Goal: Task Accomplishment & Management: Use online tool/utility

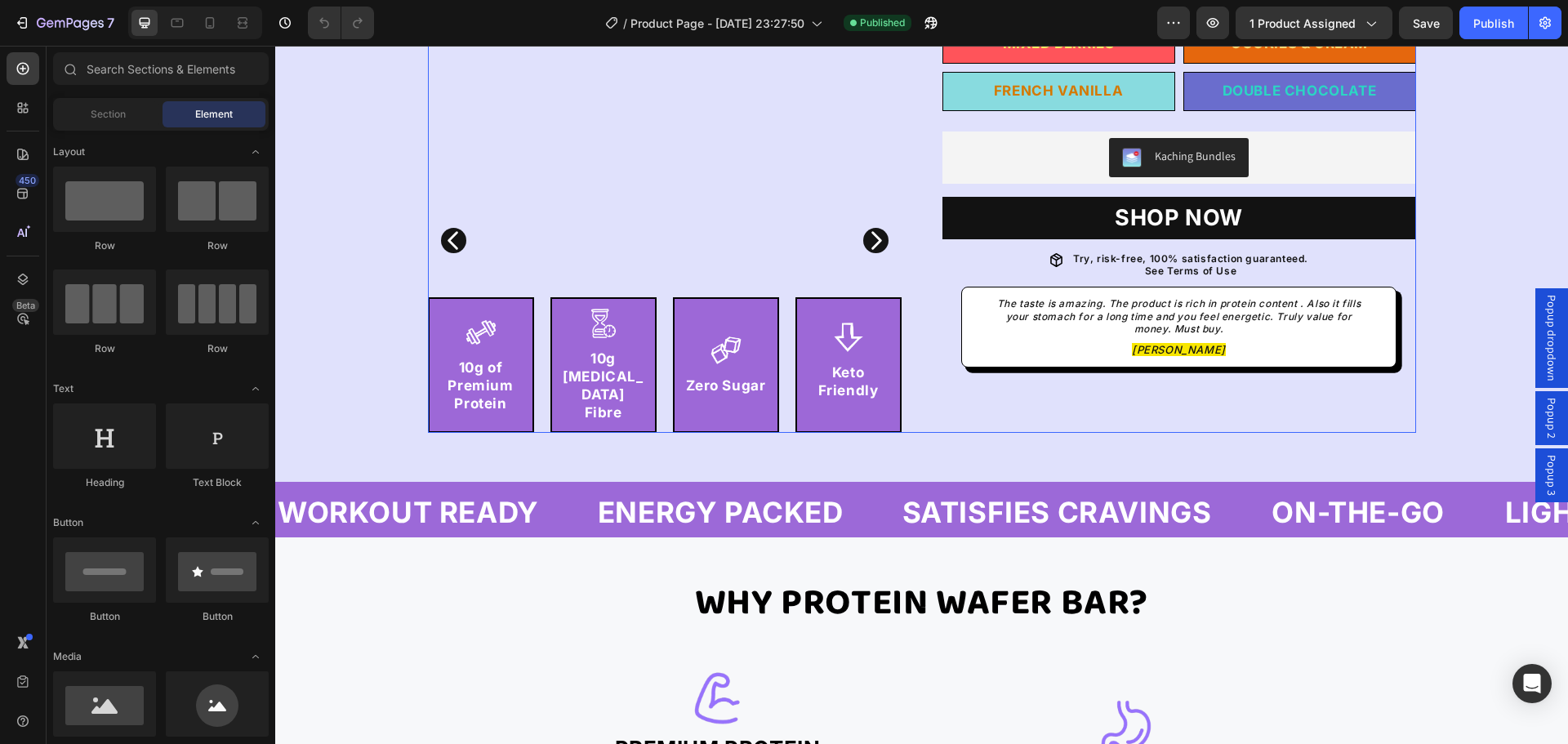
scroll to position [735, 0]
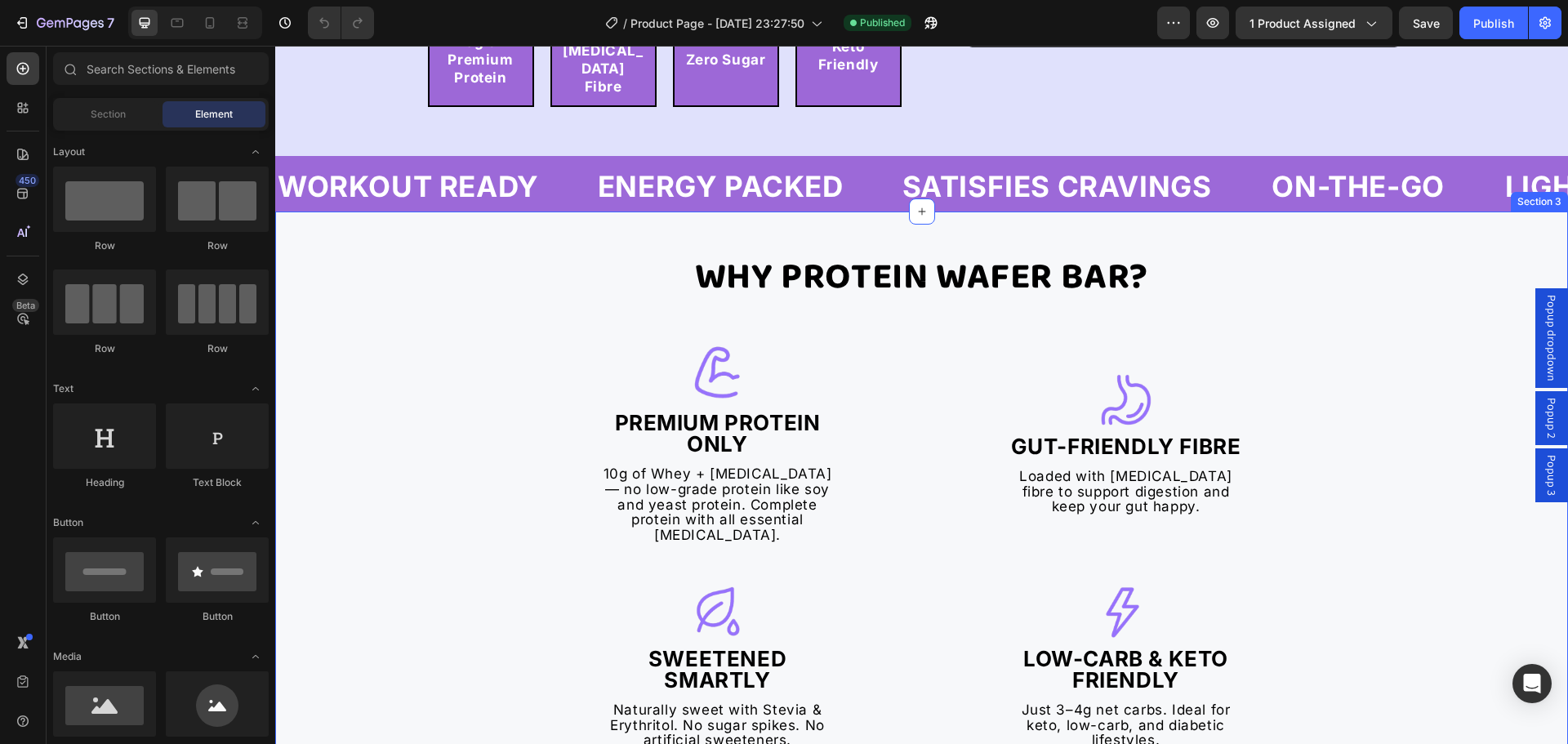
click at [375, 375] on div "Why Protein Wafer Bar? Text Block Image Premium Protein Only Heading 10g of Whe…" at bounding box center [921, 603] width 1293 height 702
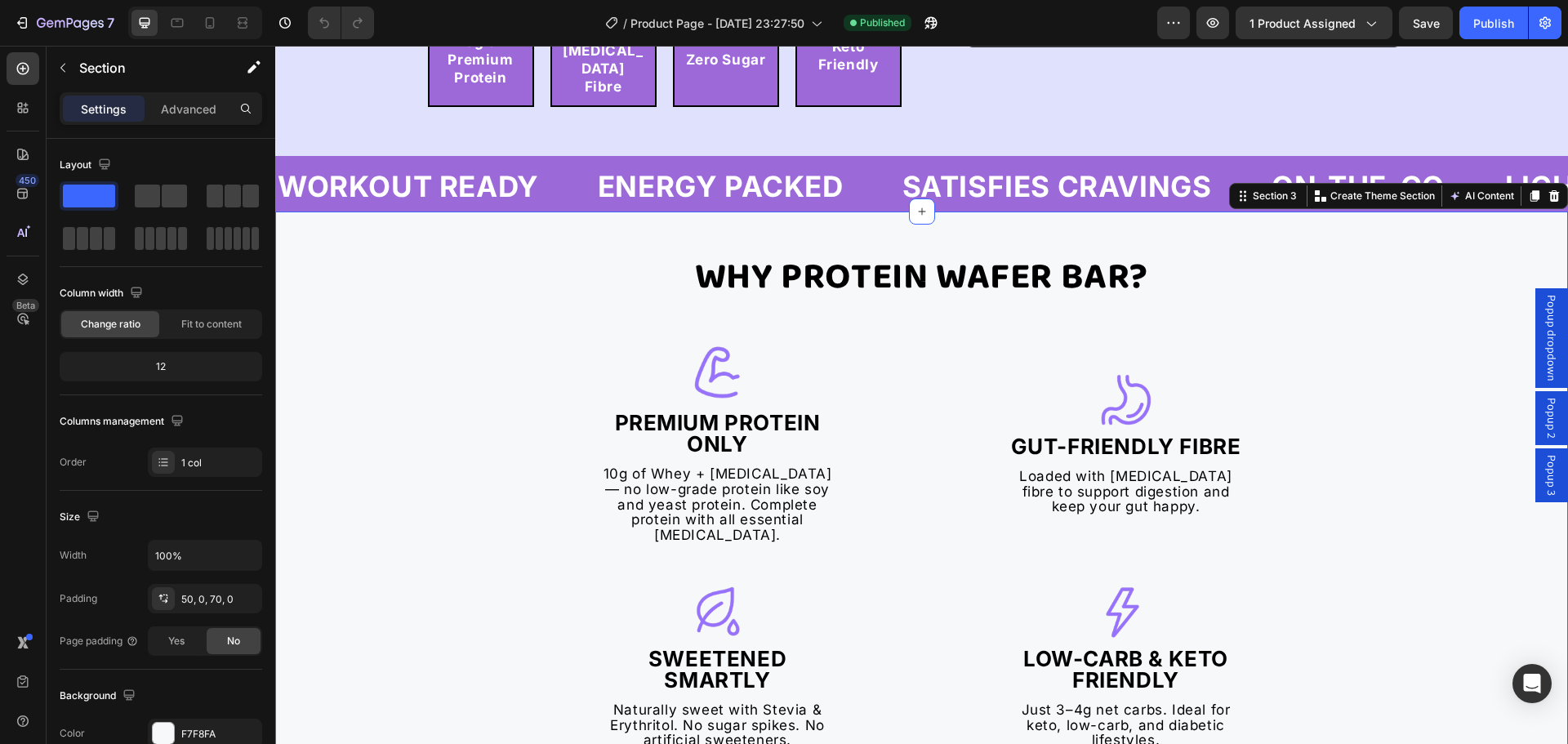
click at [438, 232] on div "Why Protein Wafer Bar? Text Block Image Premium Protein Only Heading 10g of Whe…" at bounding box center [921, 611] width 1293 height 800
click at [655, 315] on div "Why Protein Wafer Bar? Text Block Image Premium Protein Only Heading 10g of Whe…" at bounding box center [922, 603] width 817 height 702
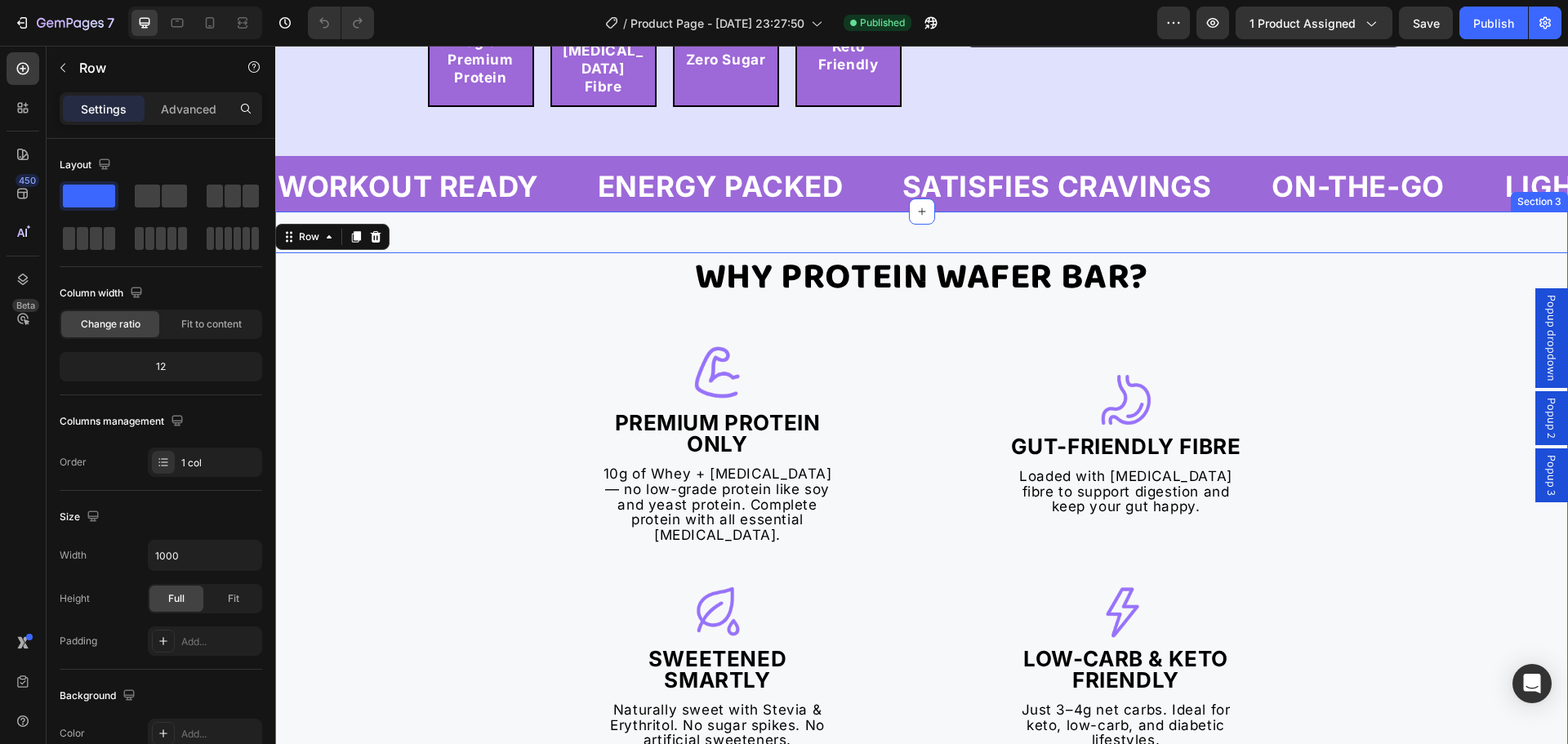
click at [449, 212] on div "Why Protein Wafer Bar? Text Block Image Premium Protein Only Heading 10g of Whe…" at bounding box center [921, 611] width 1293 height 800
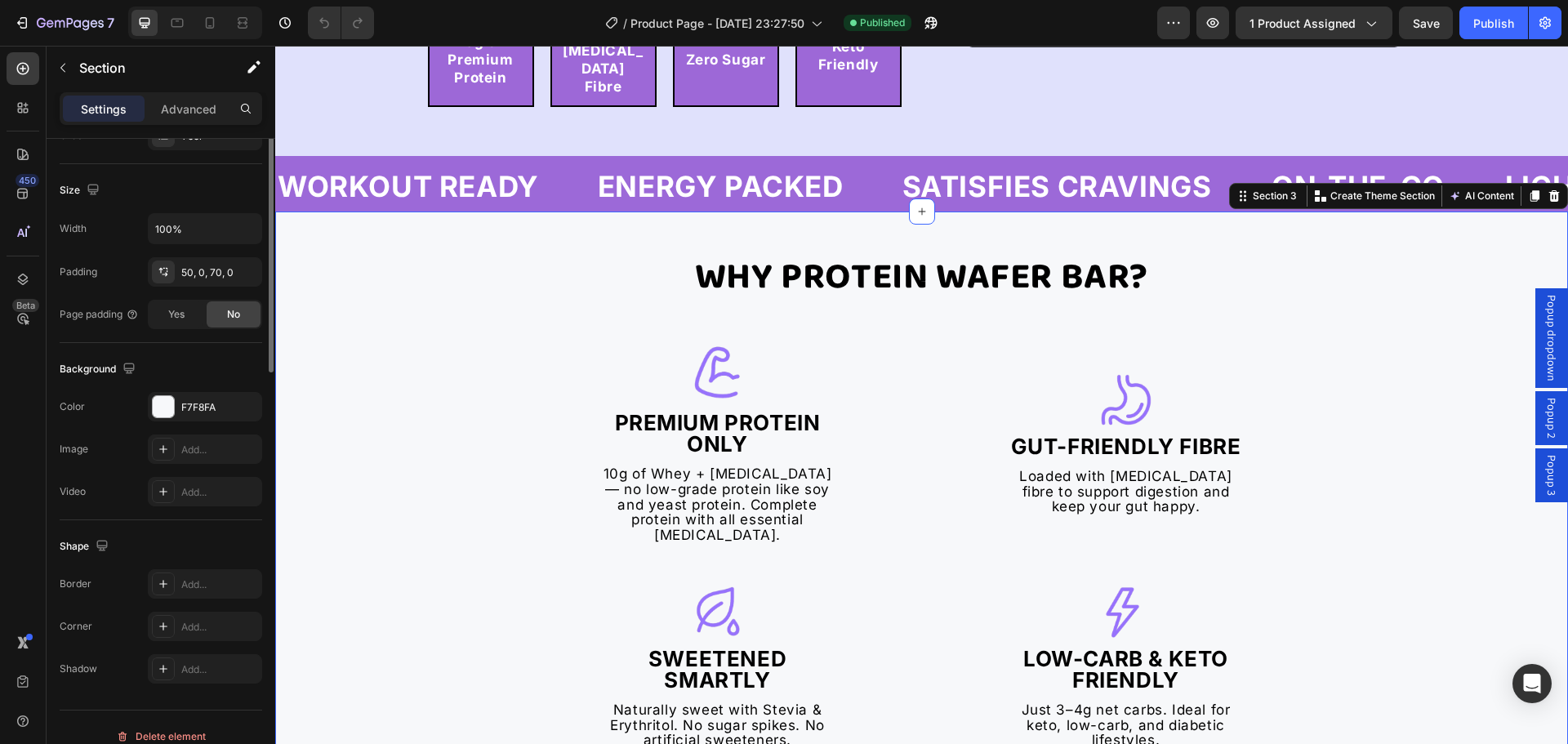
scroll to position [345, 0]
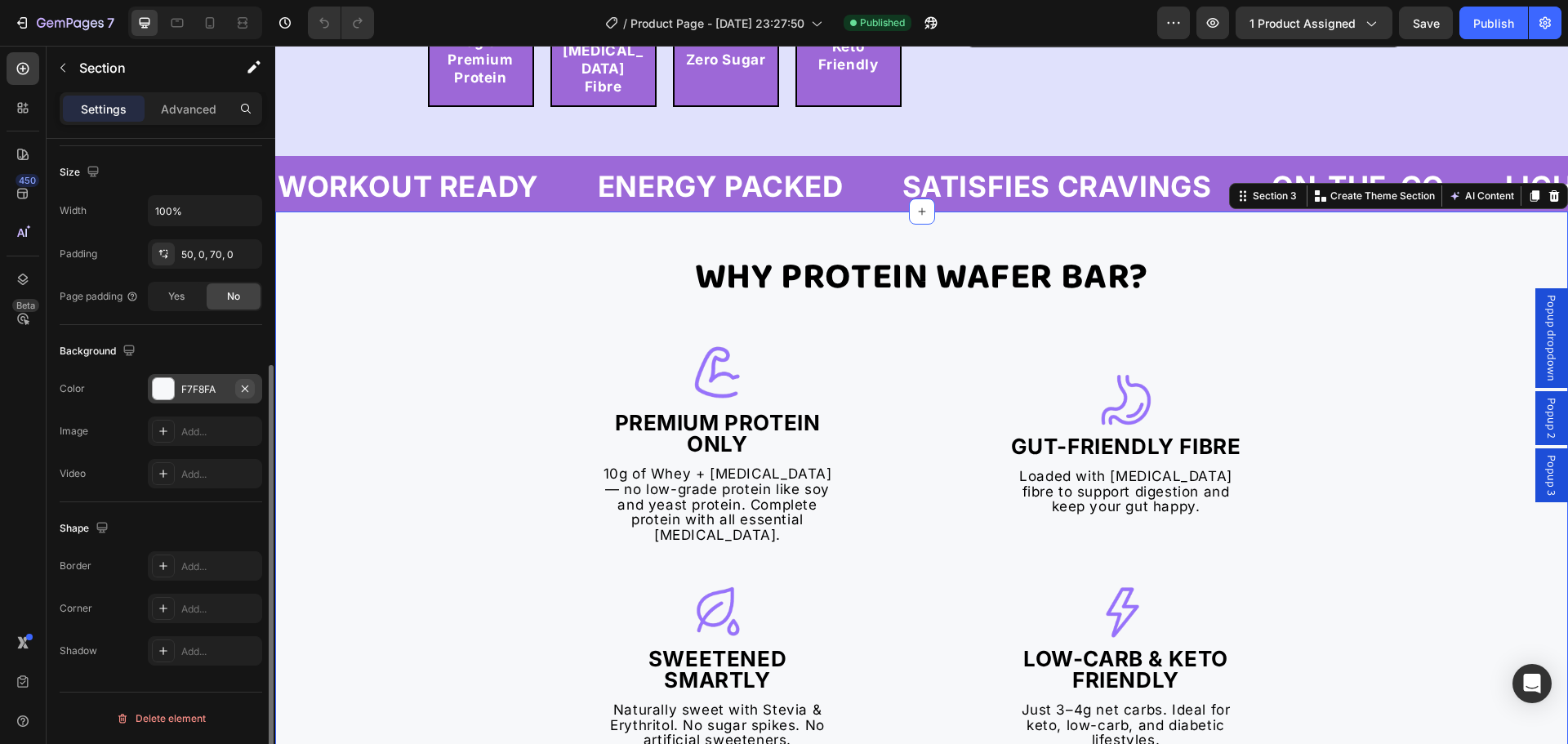
click at [240, 386] on icon "button" at bounding box center [245, 388] width 13 height 13
click at [197, 436] on div "Add..." at bounding box center [219, 432] width 77 height 15
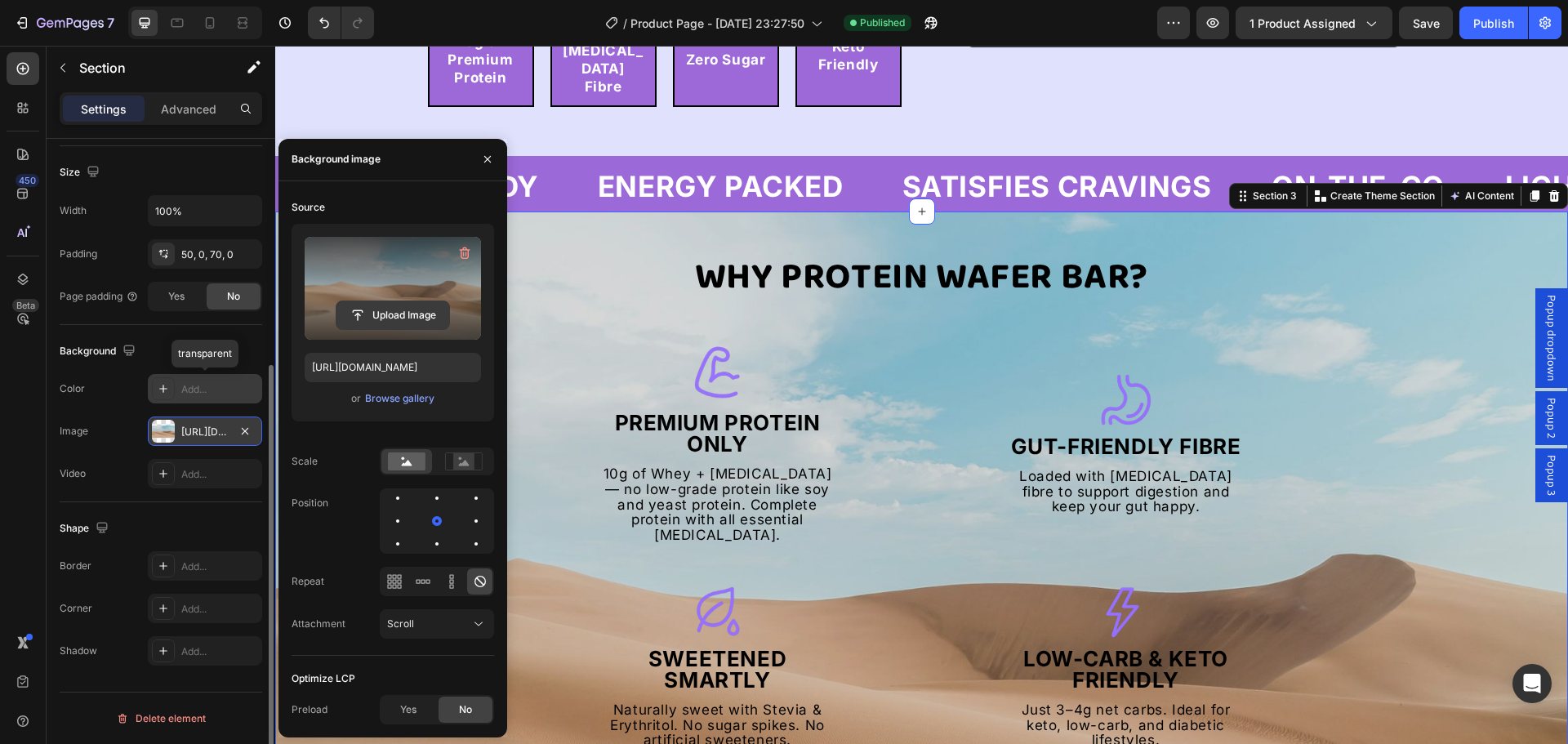
click at [377, 311] on input "file" at bounding box center [393, 315] width 113 height 28
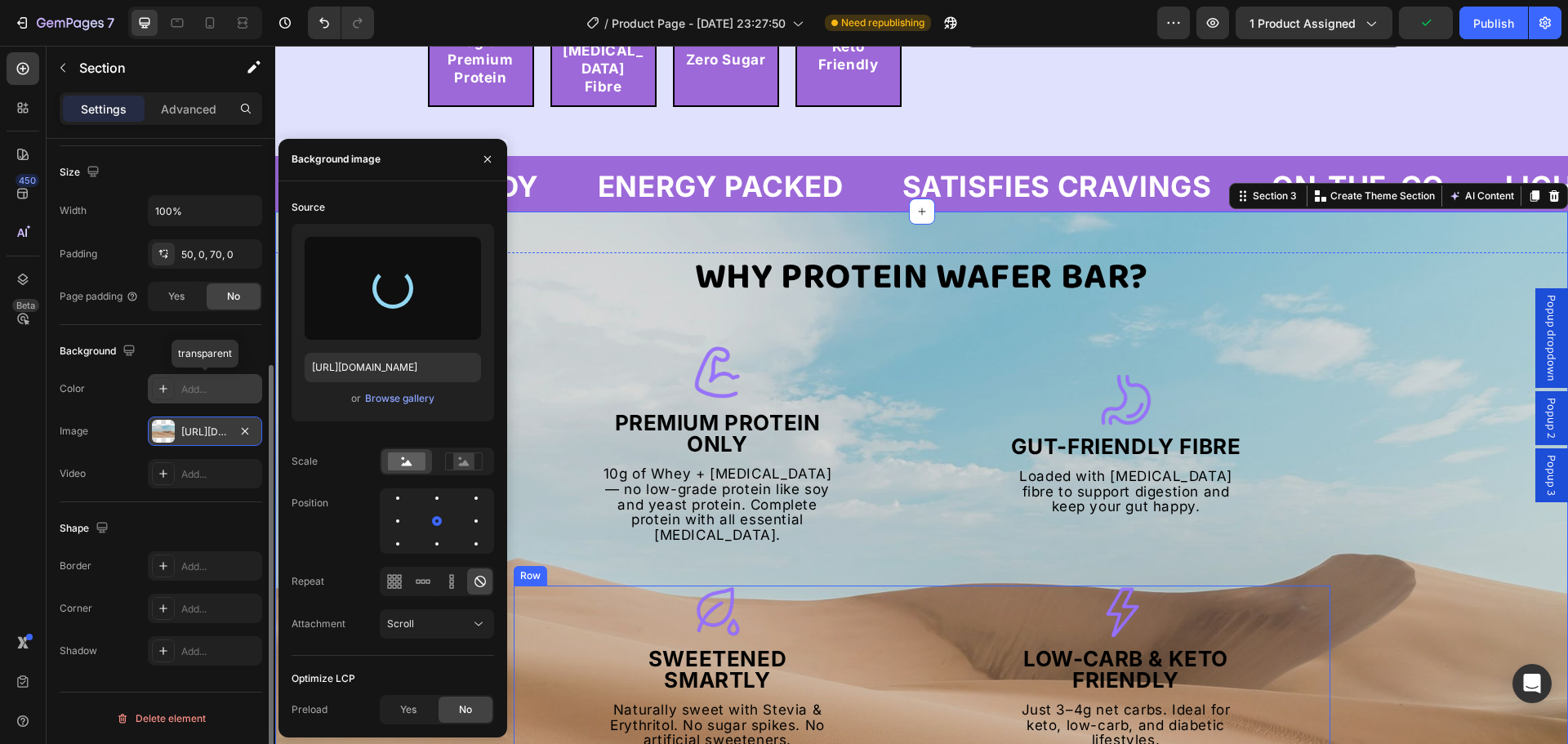
type input "[URL][DOMAIN_NAME]"
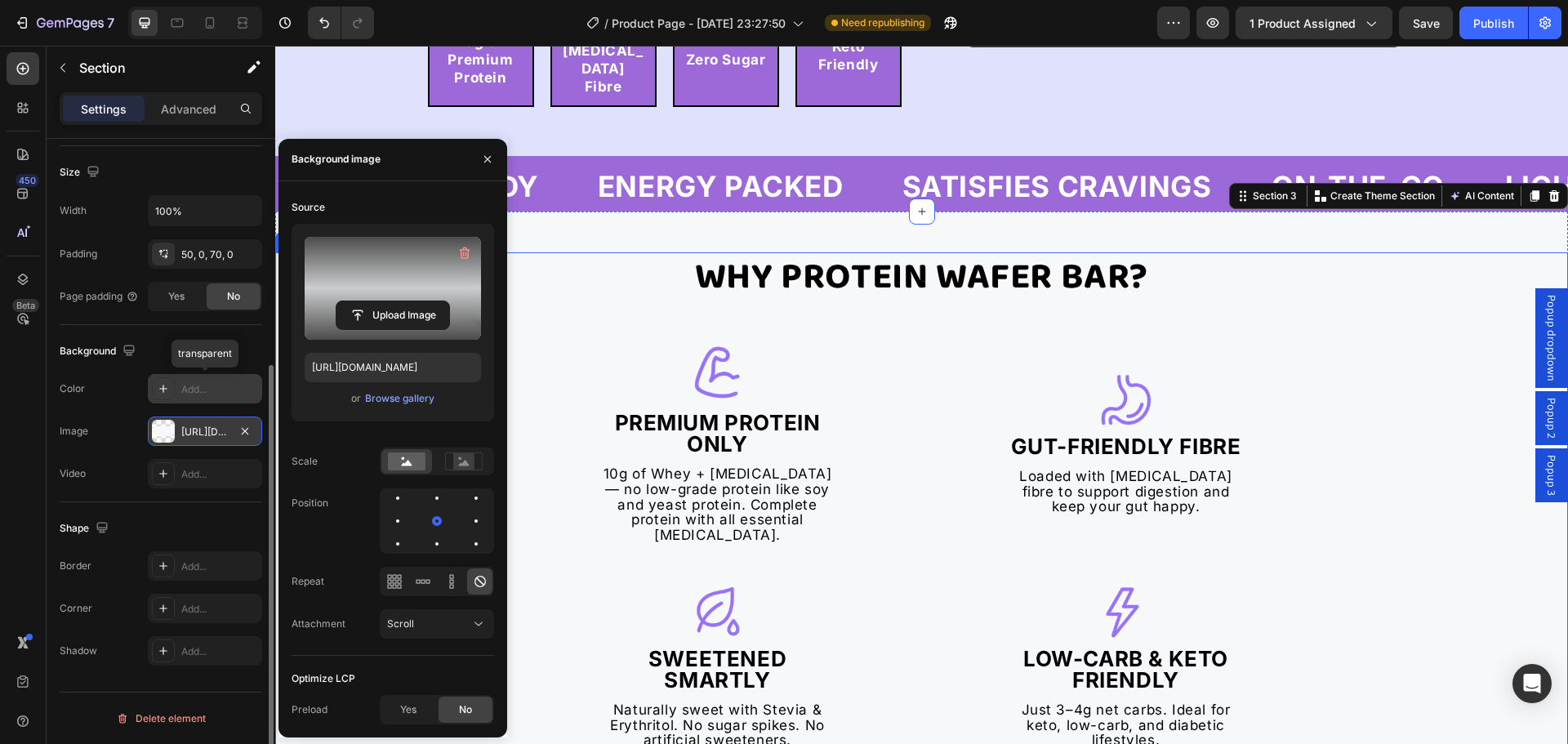
click at [563, 524] on div "Why Protein Wafer Bar? Text Block Image Premium Protein Only Heading 10g of Whe…" at bounding box center [922, 603] width 817 height 702
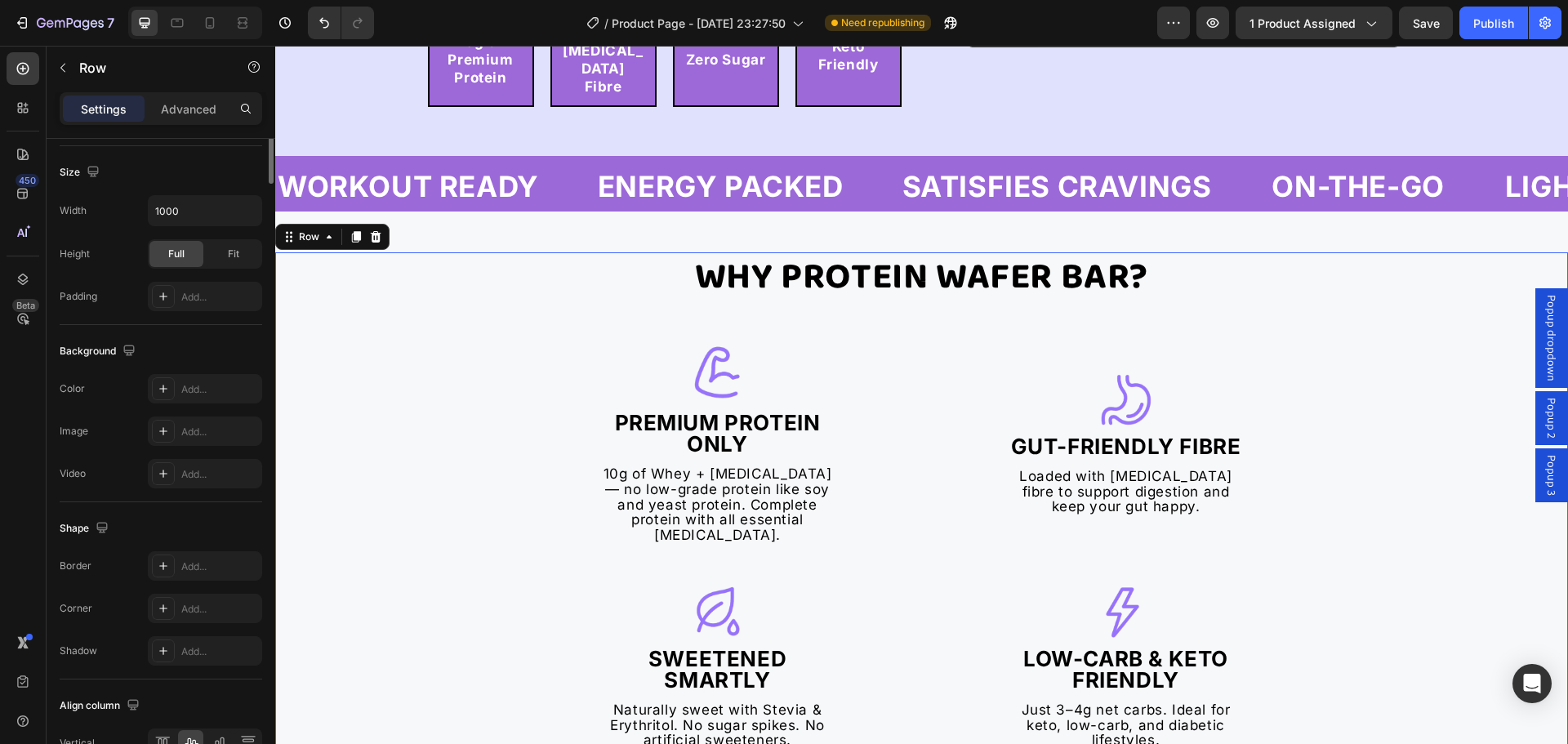
scroll to position [0, 0]
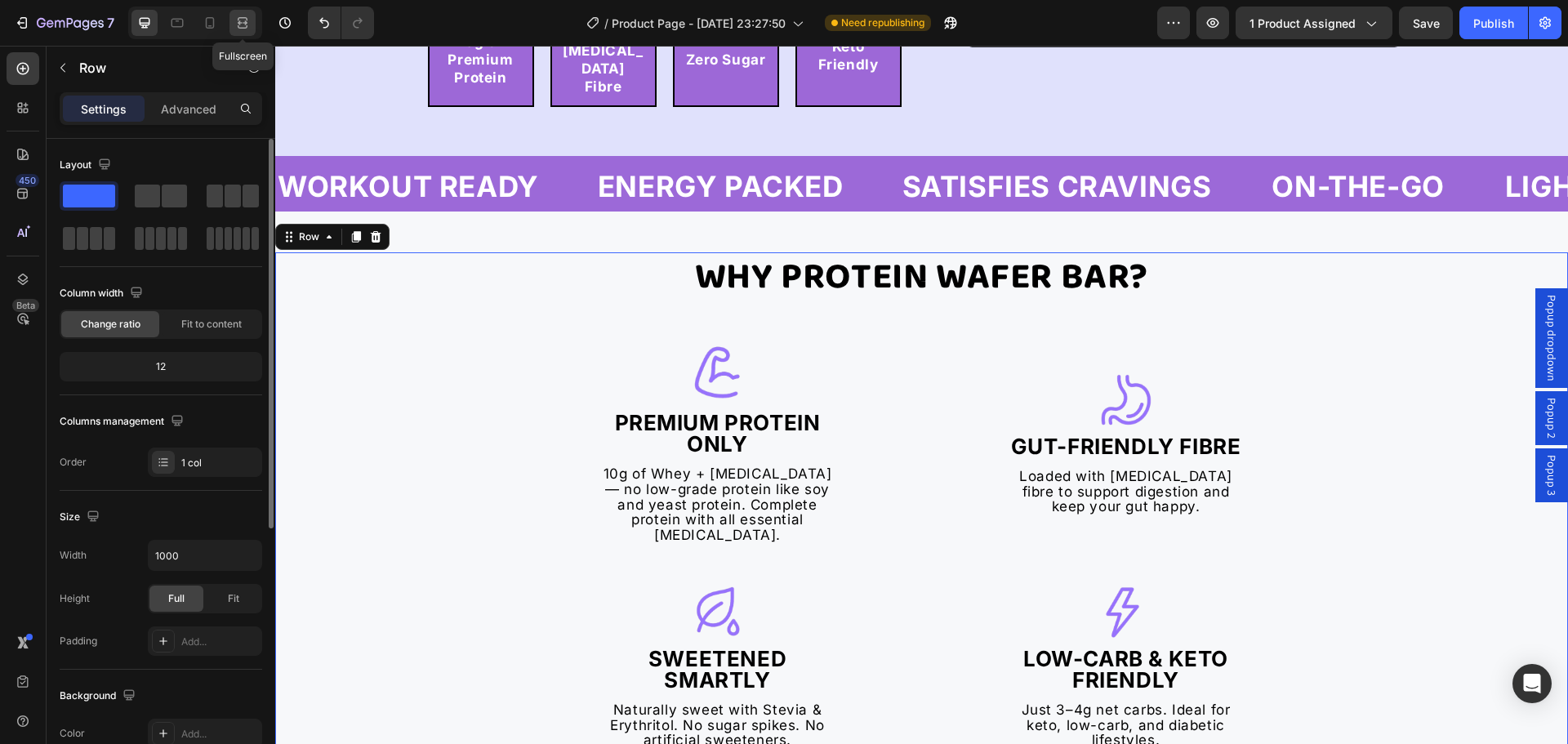
click at [233, 20] on div at bounding box center [243, 23] width 26 height 26
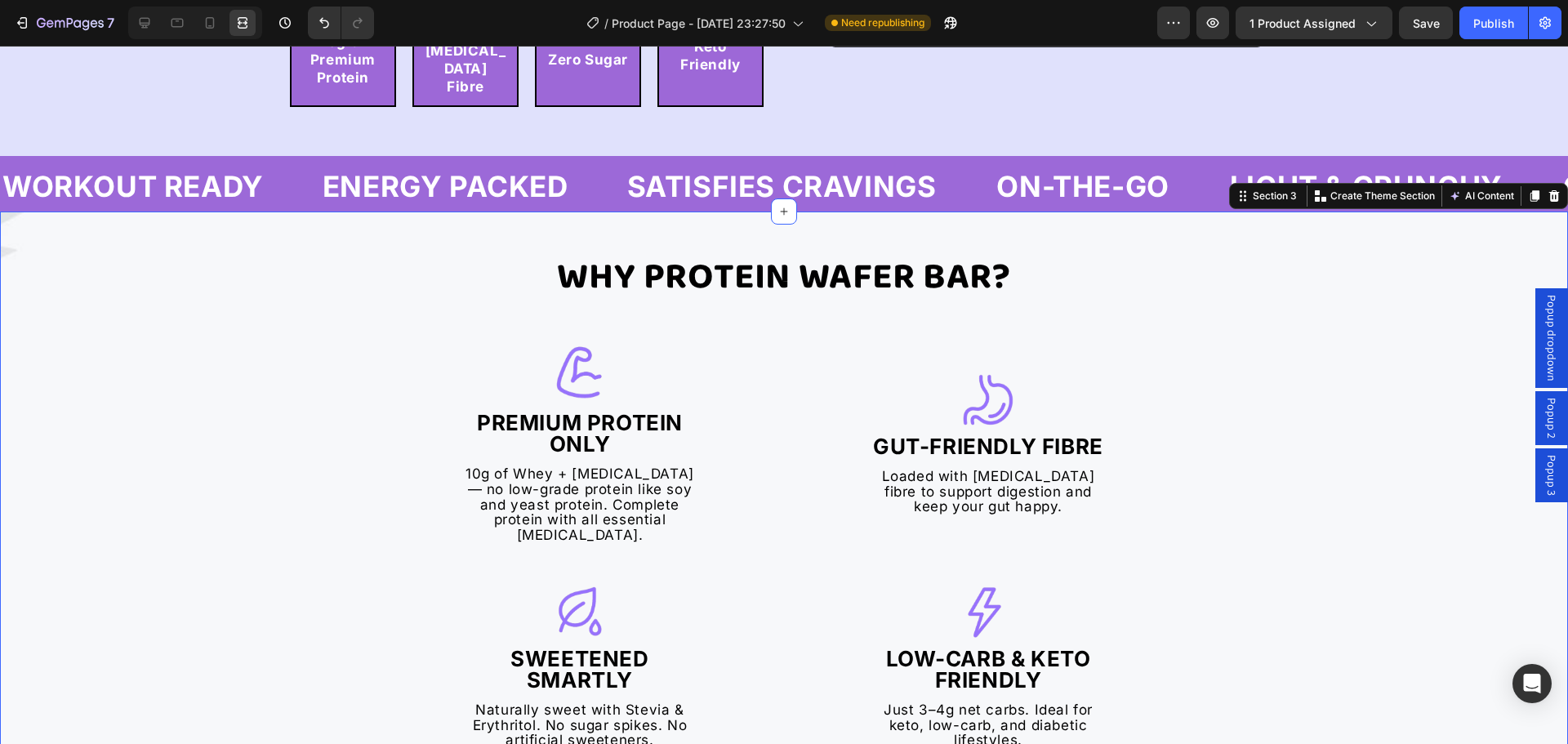
click at [210, 485] on div "Why Protein Wafer Bar? Text Block Image Premium Protein Only Heading 10g of Whe…" at bounding box center [784, 603] width 1568 height 702
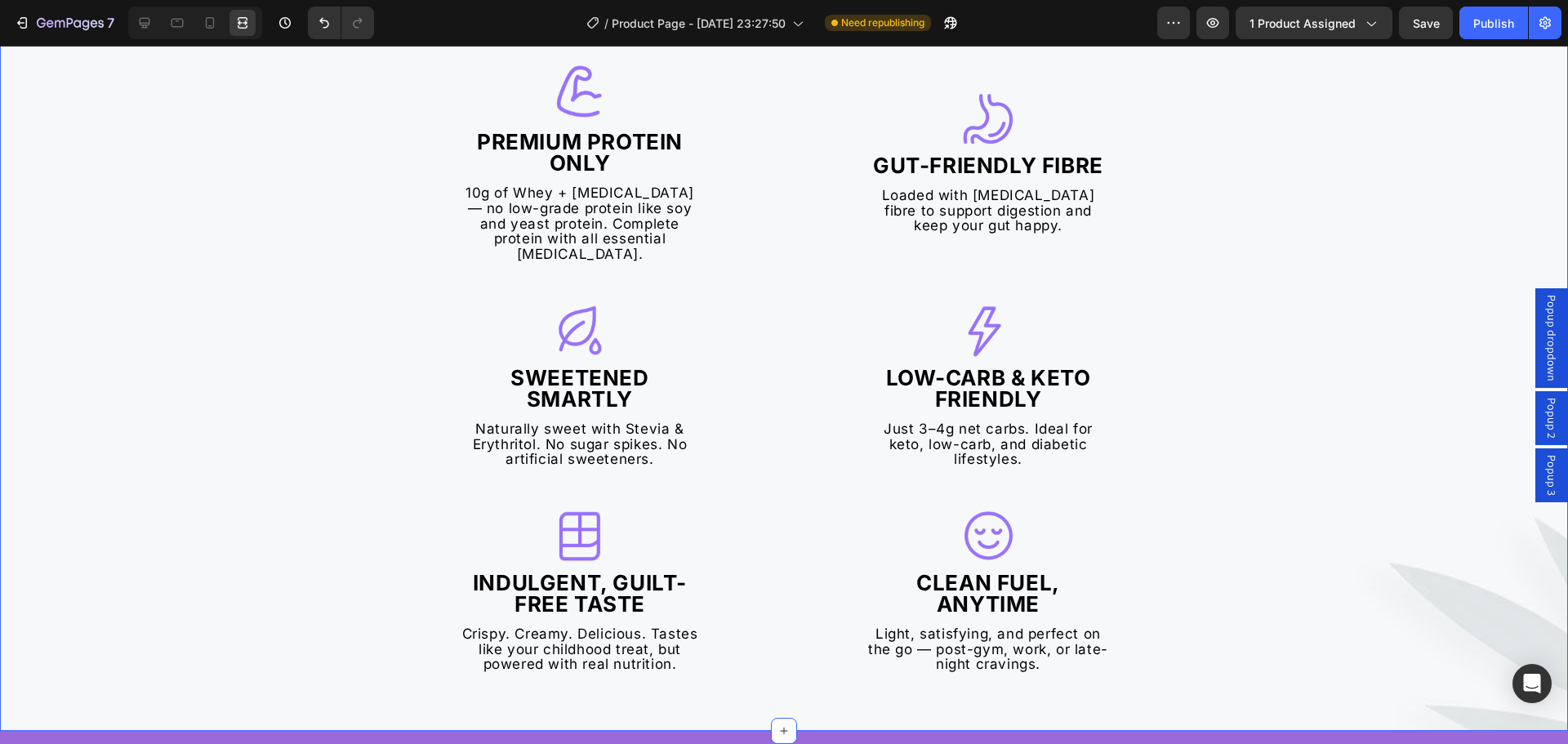
scroll to position [735, 0]
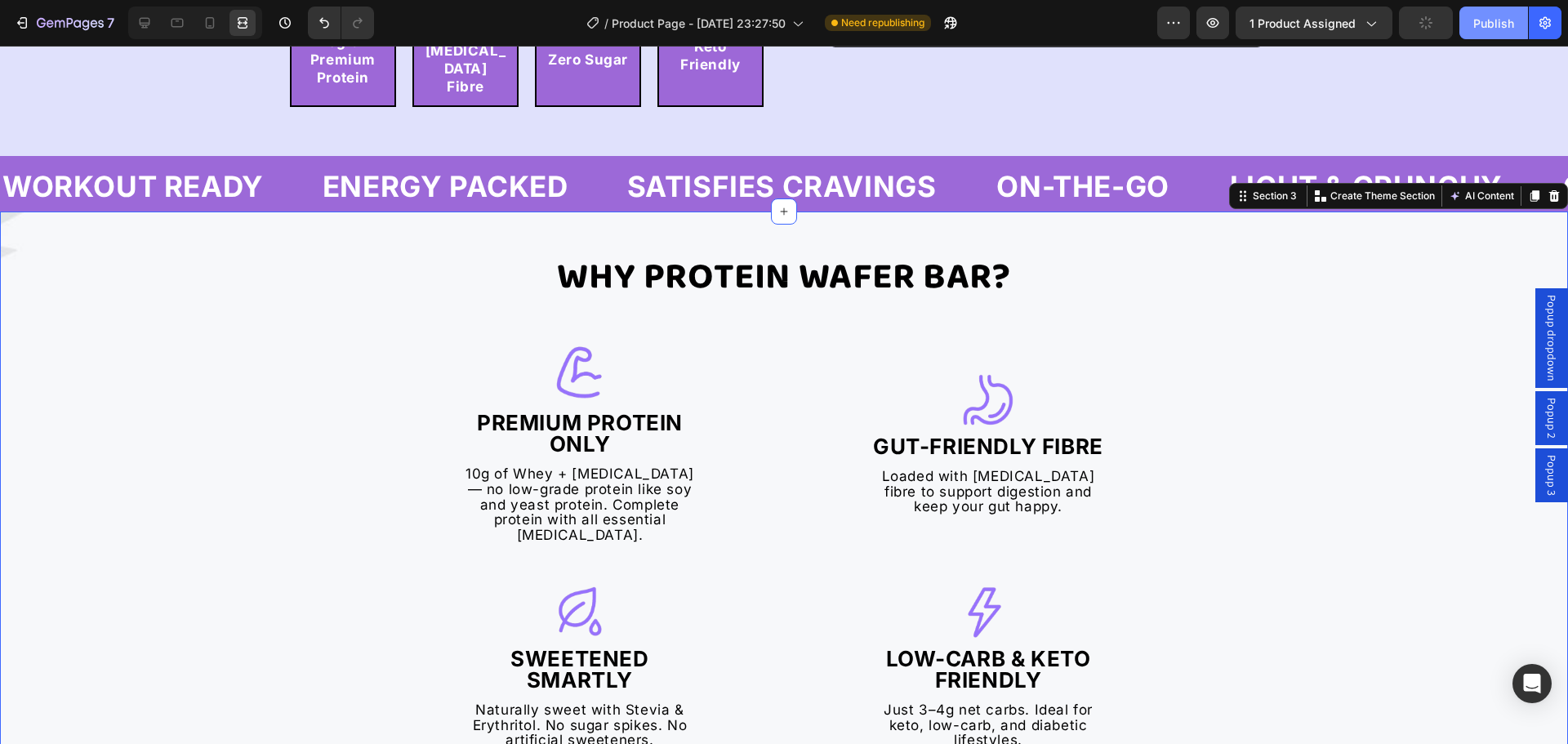
click at [1494, 23] on div "Publish" at bounding box center [1494, 23] width 41 height 17
